Goal: Find specific page/section: Find specific page/section

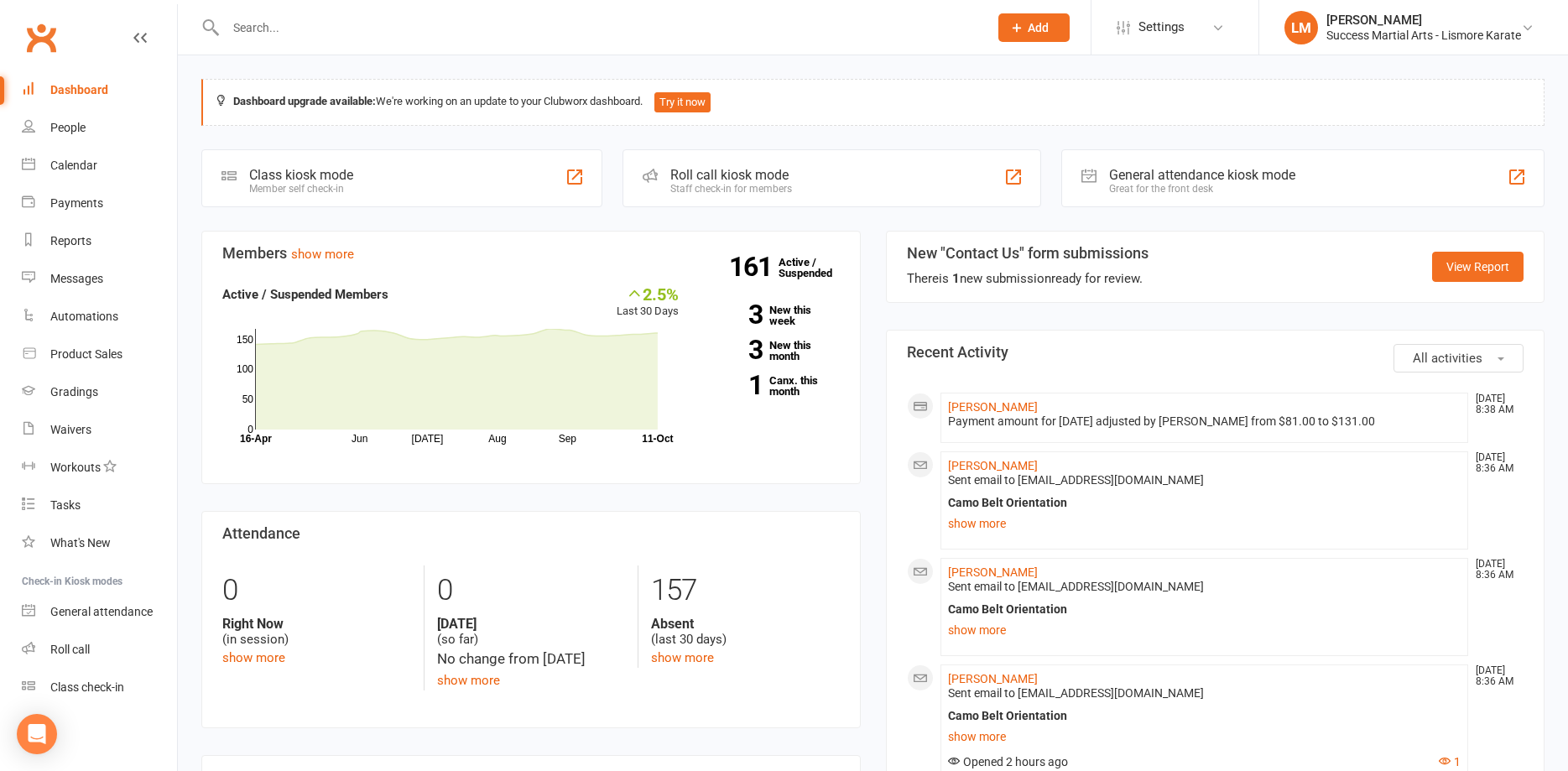
click at [267, 28] on input "text" at bounding box center [598, 28] width 756 height 24
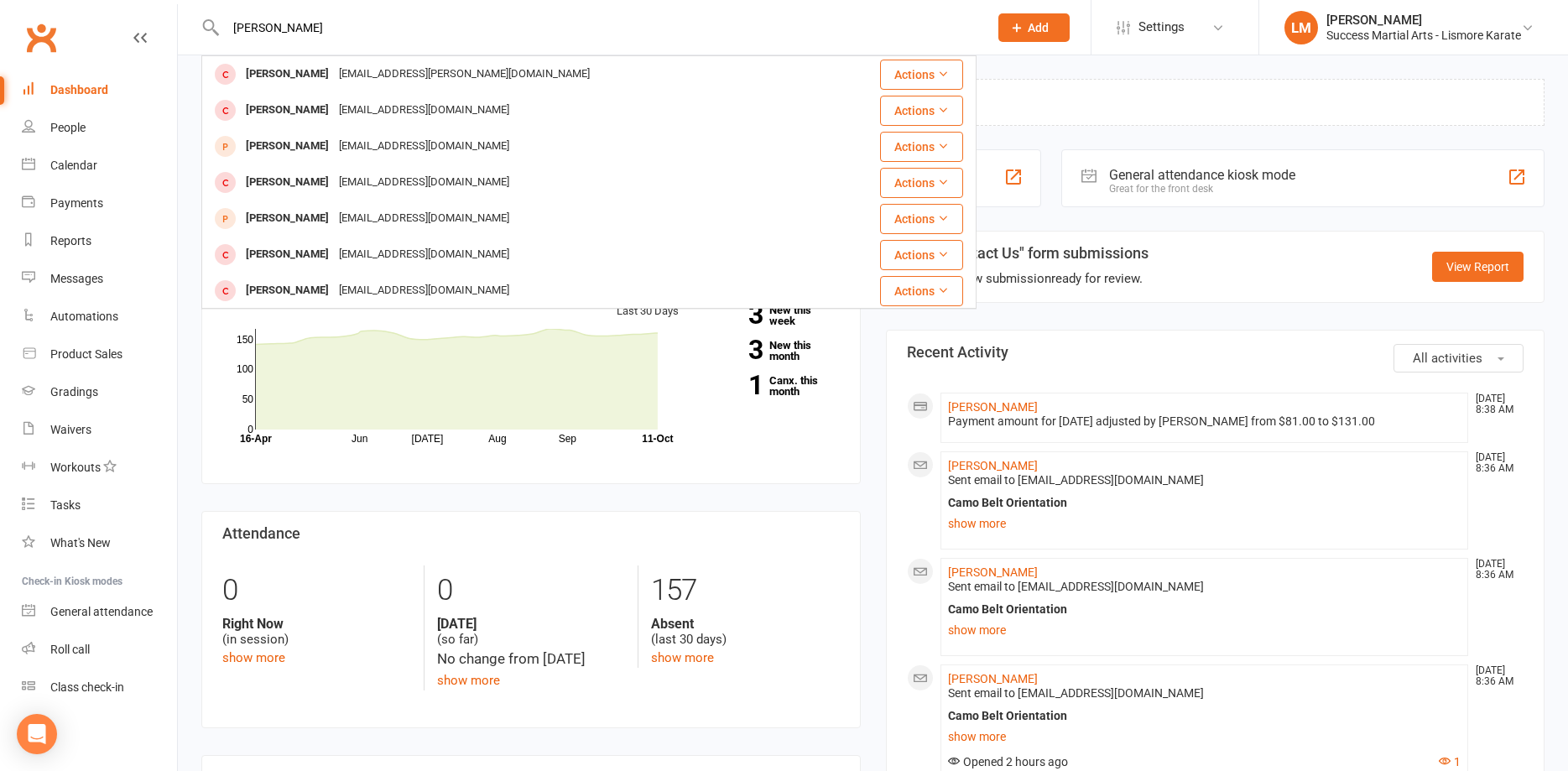
drag, startPoint x: 301, startPoint y: 25, endPoint x: 162, endPoint y: 30, distance: 139.1
click at [220, 30] on input "[PERSON_NAME]" at bounding box center [598, 28] width 756 height 24
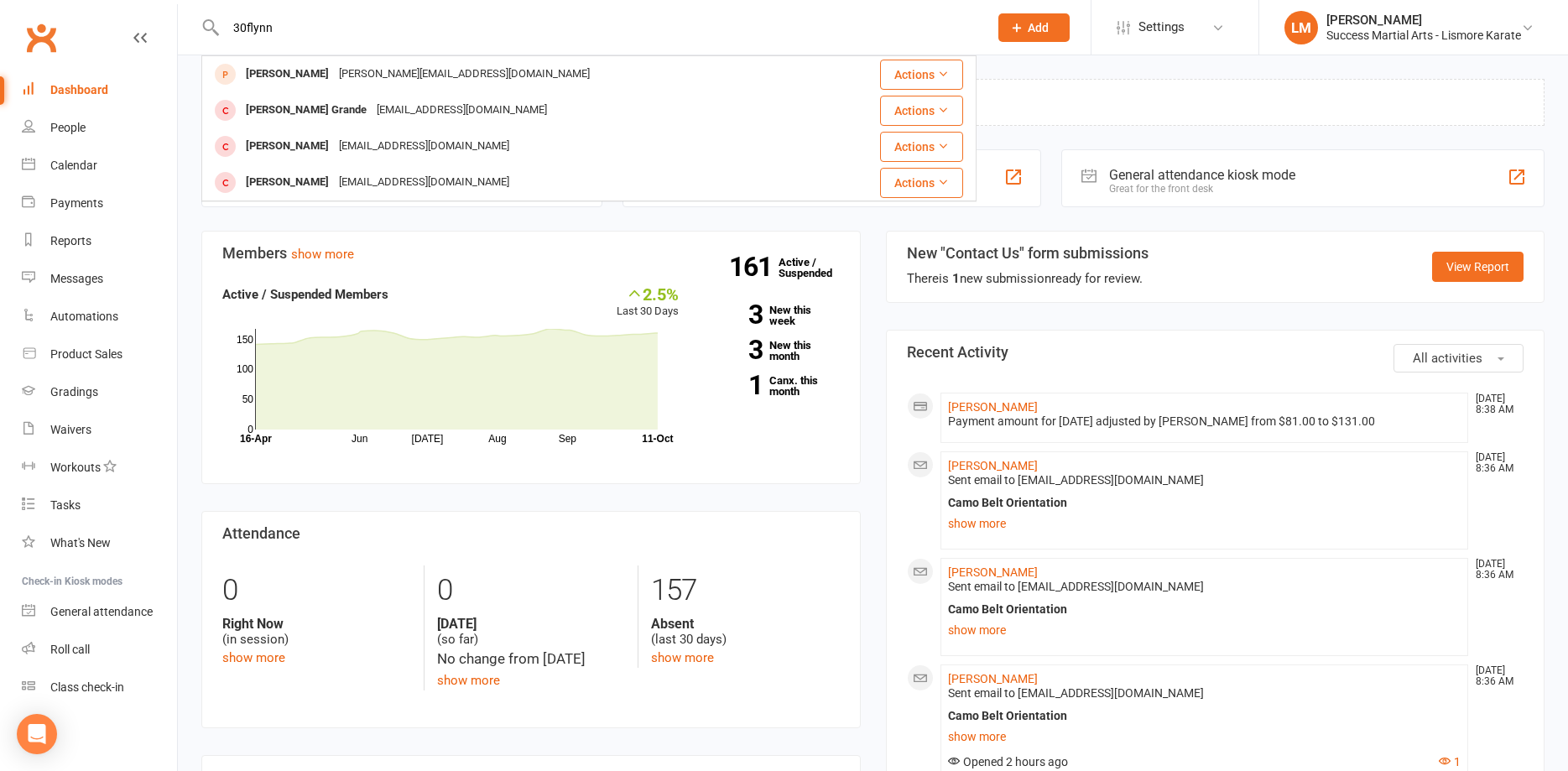
click at [245, 25] on input "30flynn" at bounding box center [598, 28] width 756 height 24
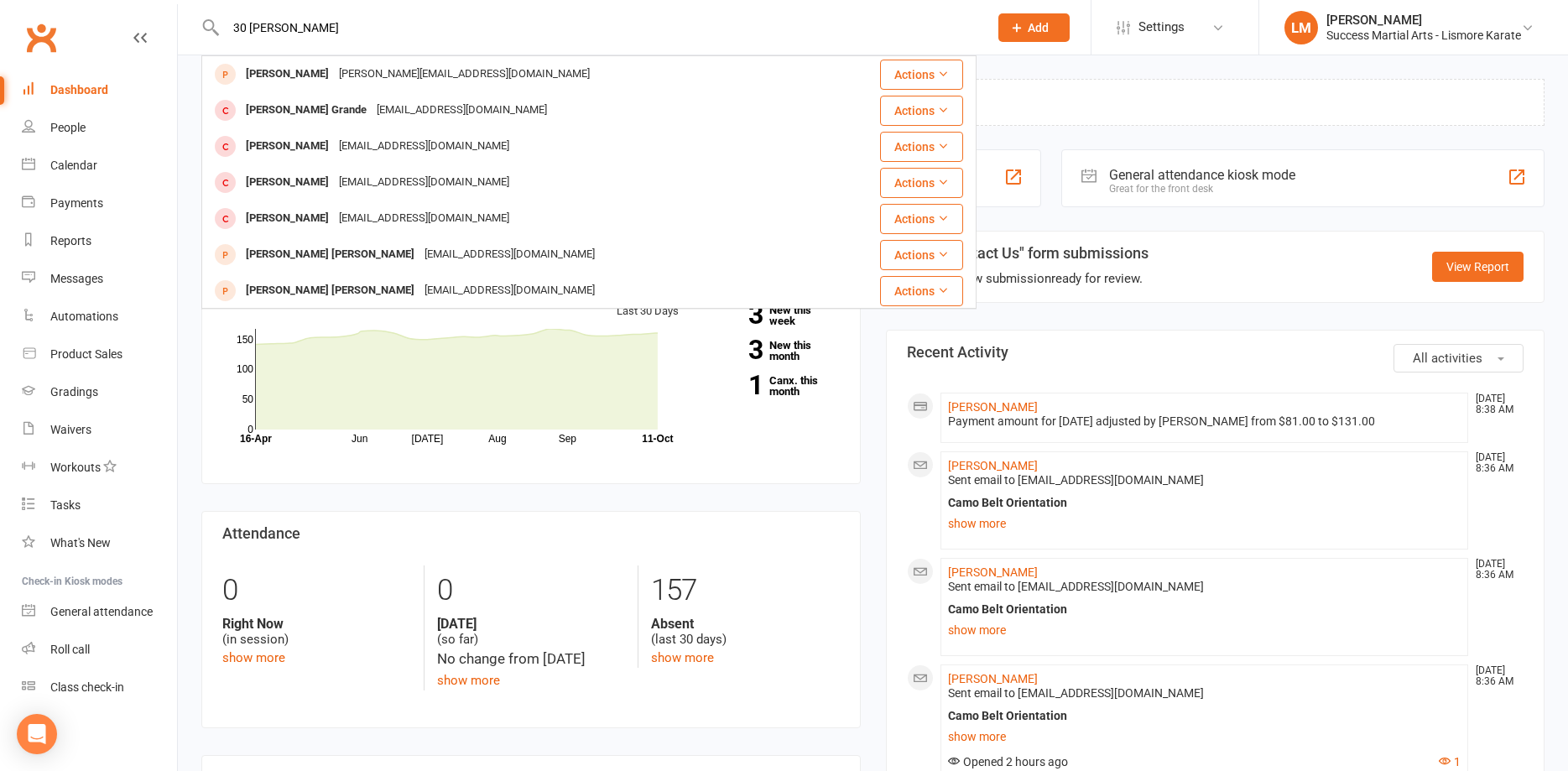
click at [295, 17] on input "30 [PERSON_NAME]" at bounding box center [598, 28] width 756 height 24
click at [250, 23] on input "30 [PERSON_NAME]" at bounding box center [598, 28] width 756 height 24
drag, startPoint x: 292, startPoint y: 31, endPoint x: 179, endPoint y: 26, distance: 113.1
click at [220, 26] on input "3 [PERSON_NAME]" at bounding box center [598, 28] width 756 height 24
drag, startPoint x: 293, startPoint y: 30, endPoint x: 174, endPoint y: 34, distance: 119.1
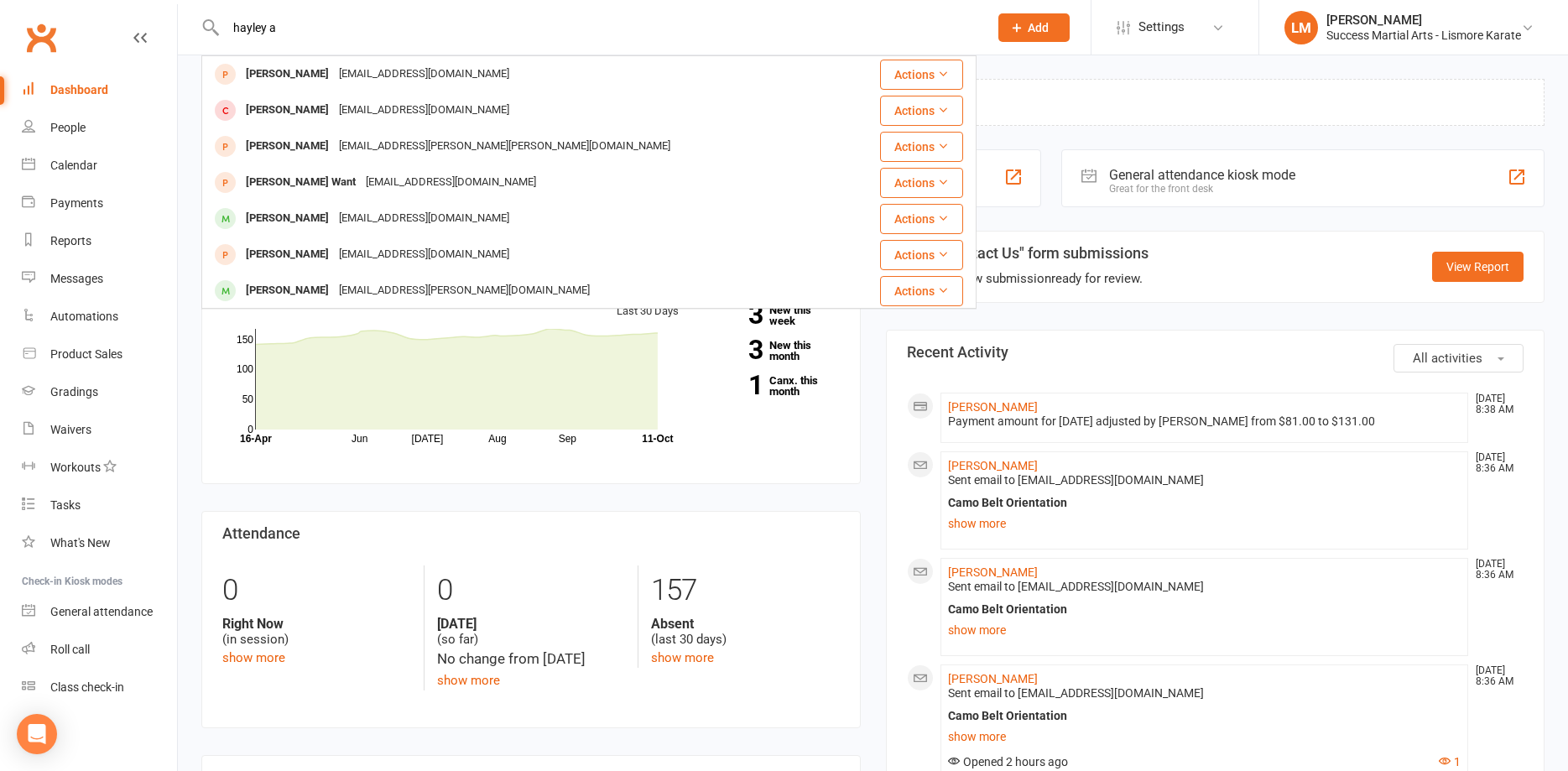
click at [220, 34] on input "hayley a" at bounding box center [598, 28] width 756 height 24
type input "[PERSON_NAME]"
click at [283, 24] on input "[PERSON_NAME]" at bounding box center [598, 28] width 756 height 24
drag, startPoint x: 249, startPoint y: 25, endPoint x: 193, endPoint y: 25, distance: 56.0
click at [220, 25] on input "[PERSON_NAME]" at bounding box center [598, 28] width 756 height 24
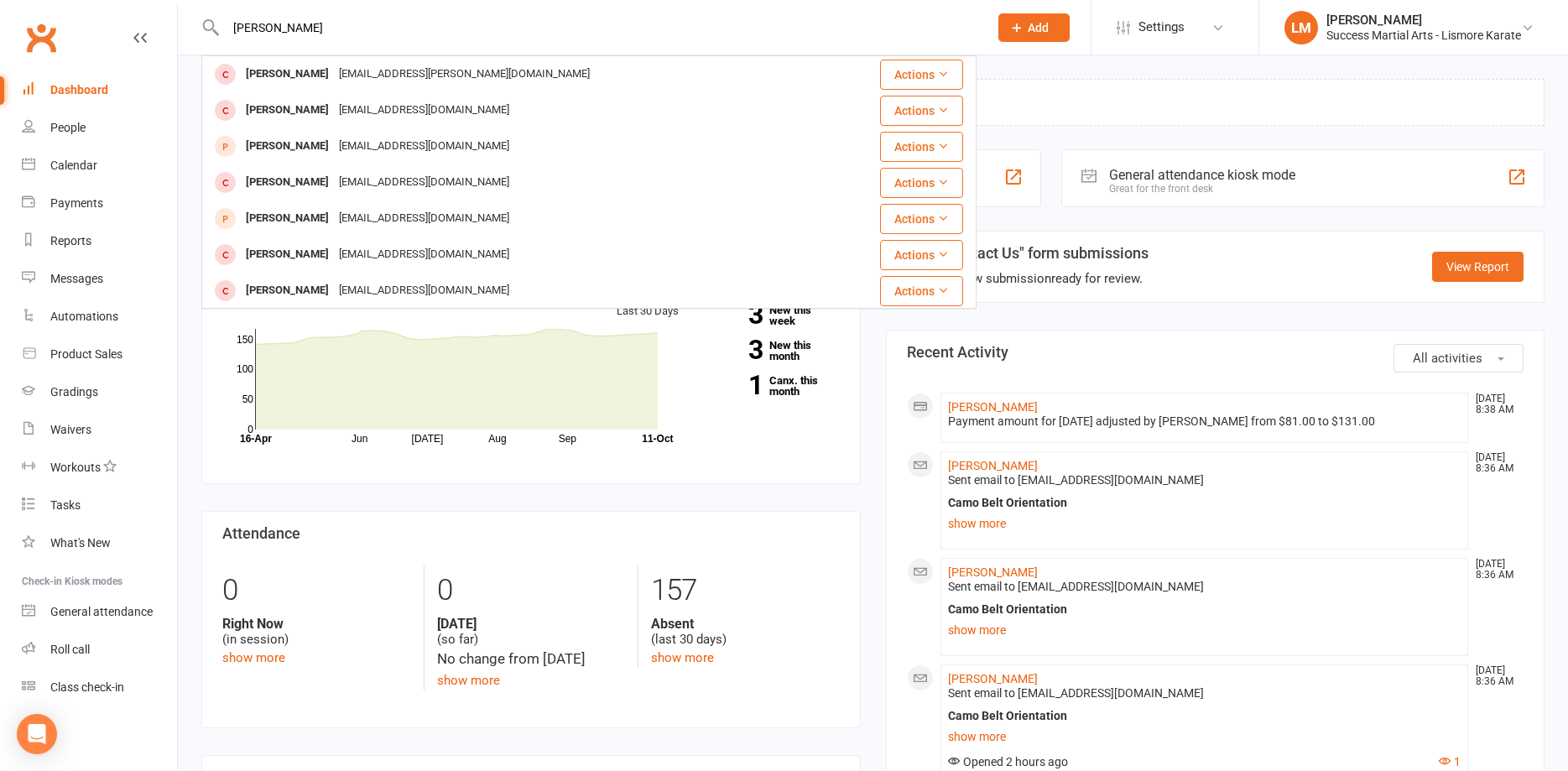
type input "[PERSON_NAME]"
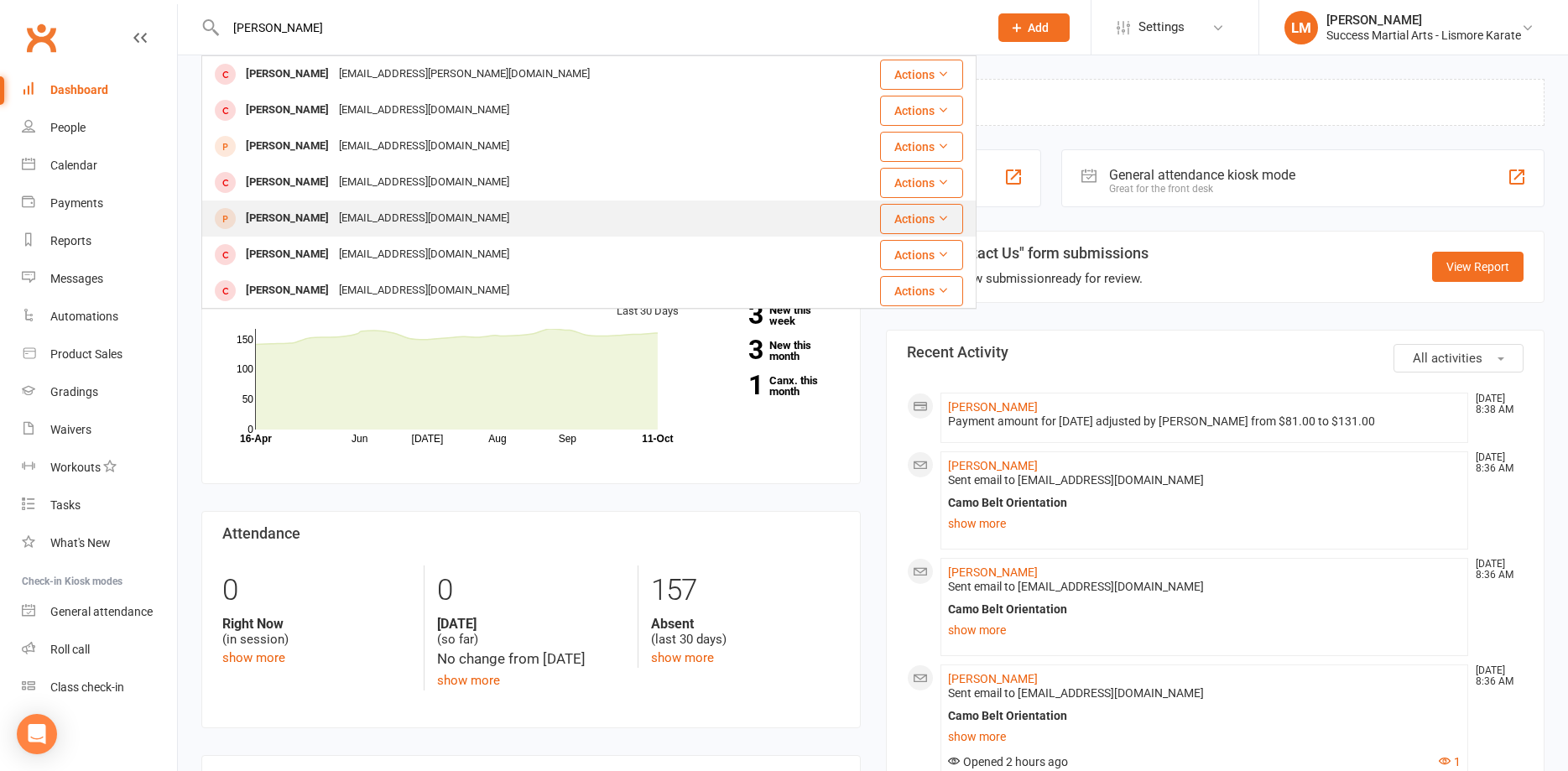
click at [291, 220] on div "[PERSON_NAME]" at bounding box center [288, 219] width 93 height 25
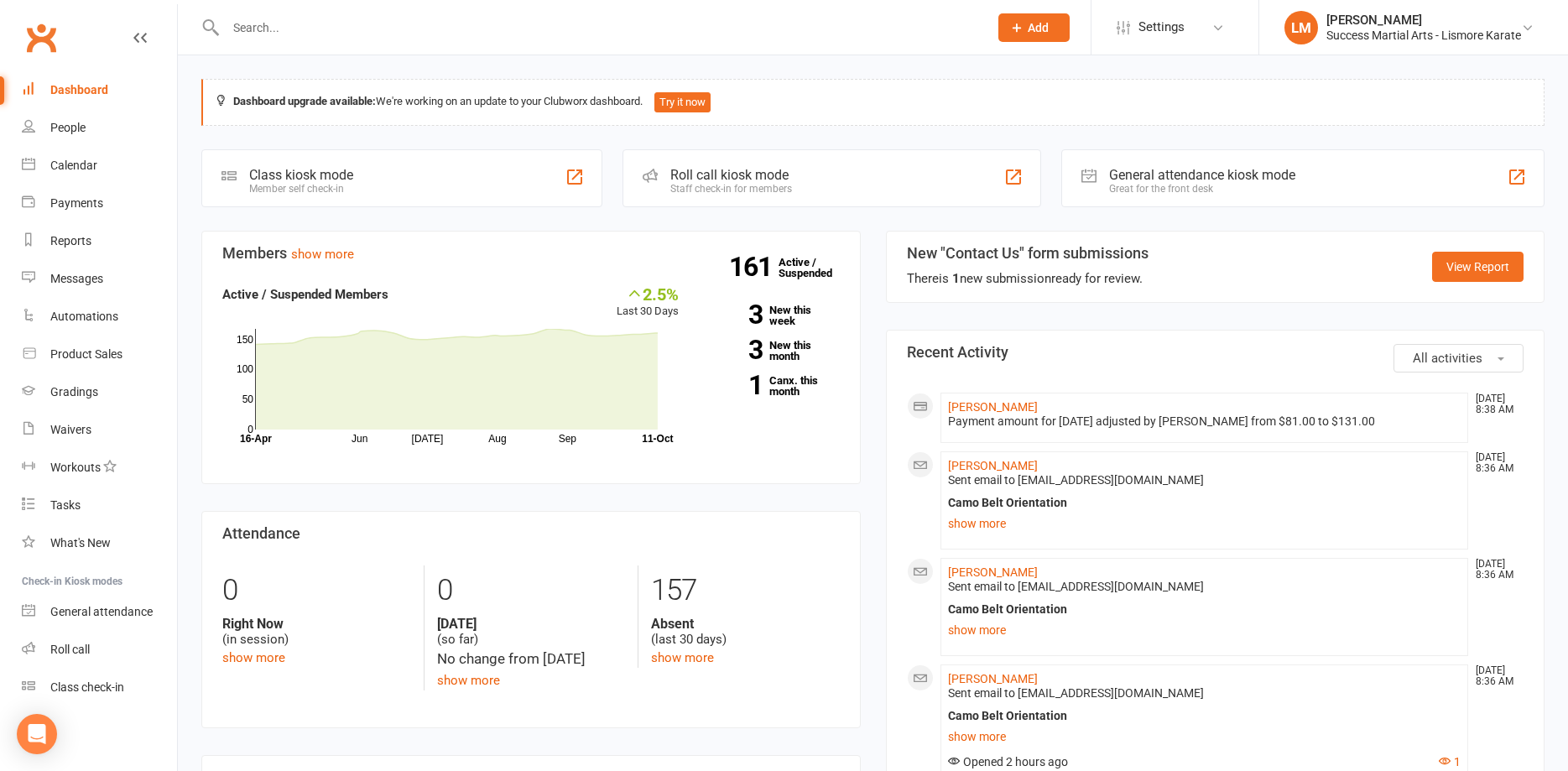
click at [252, 31] on input "text" at bounding box center [598, 28] width 756 height 24
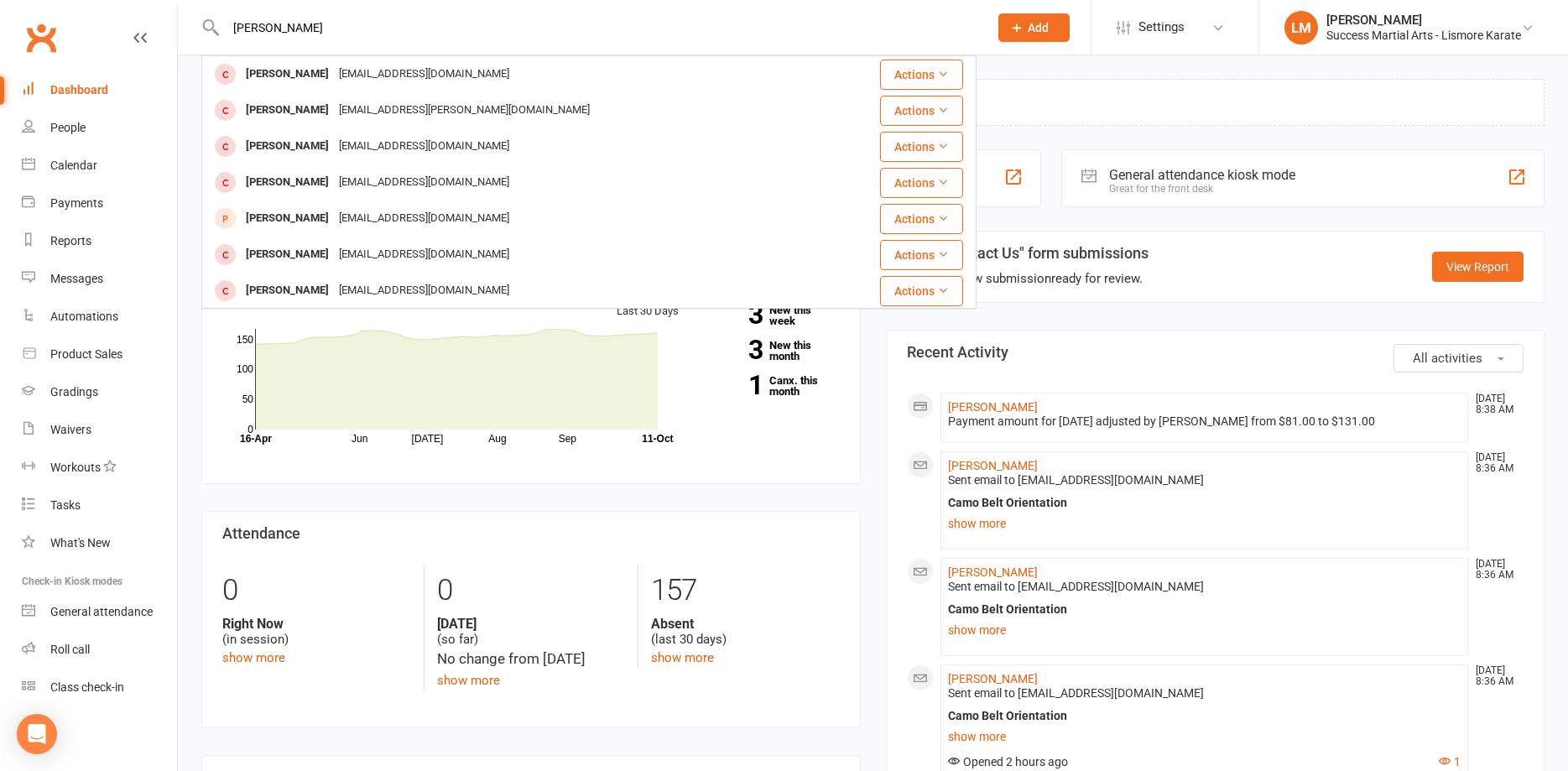
type input "[PERSON_NAME]"
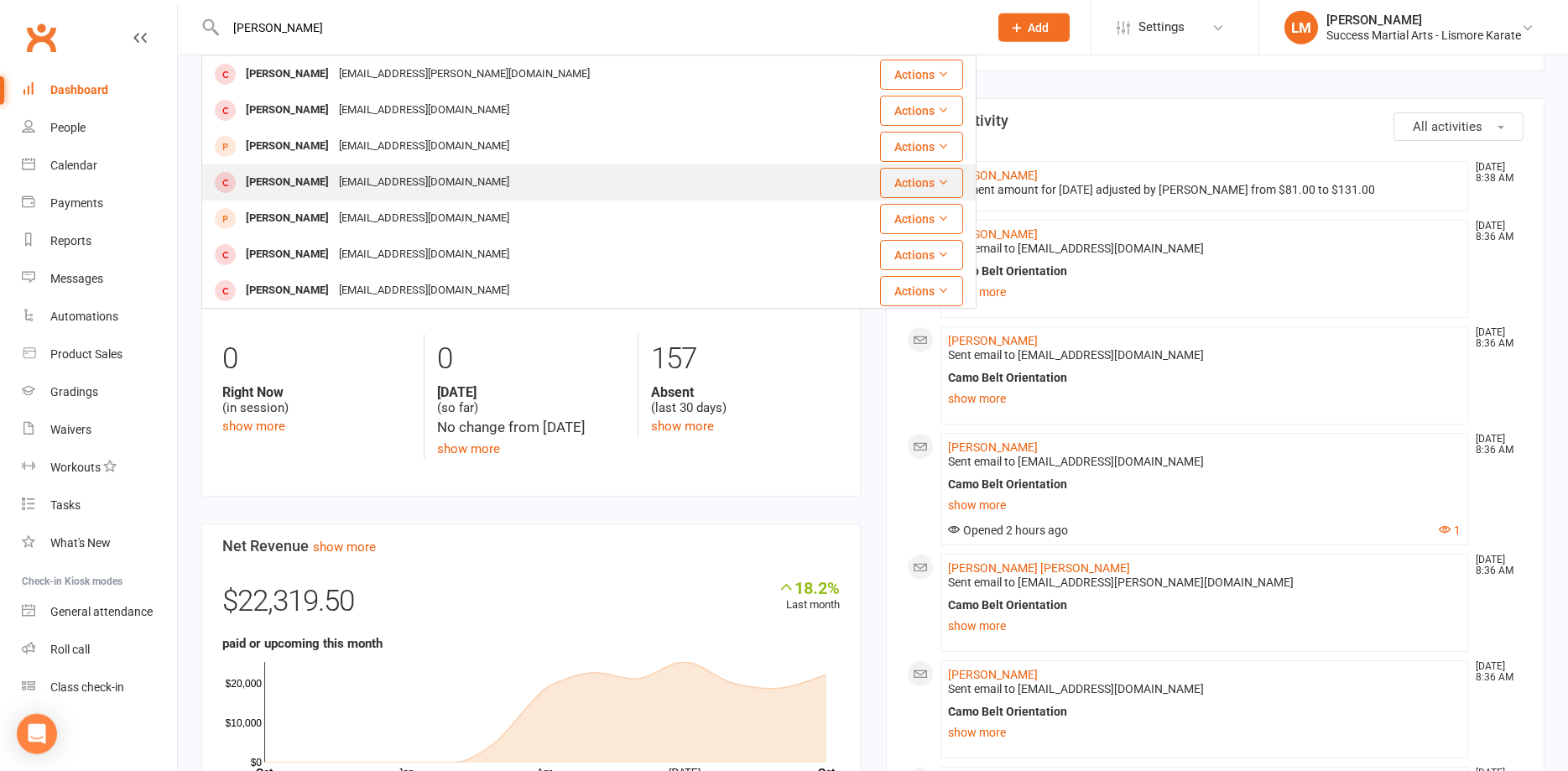
scroll to position [86, 0]
